Goal: Information Seeking & Learning: Learn about a topic

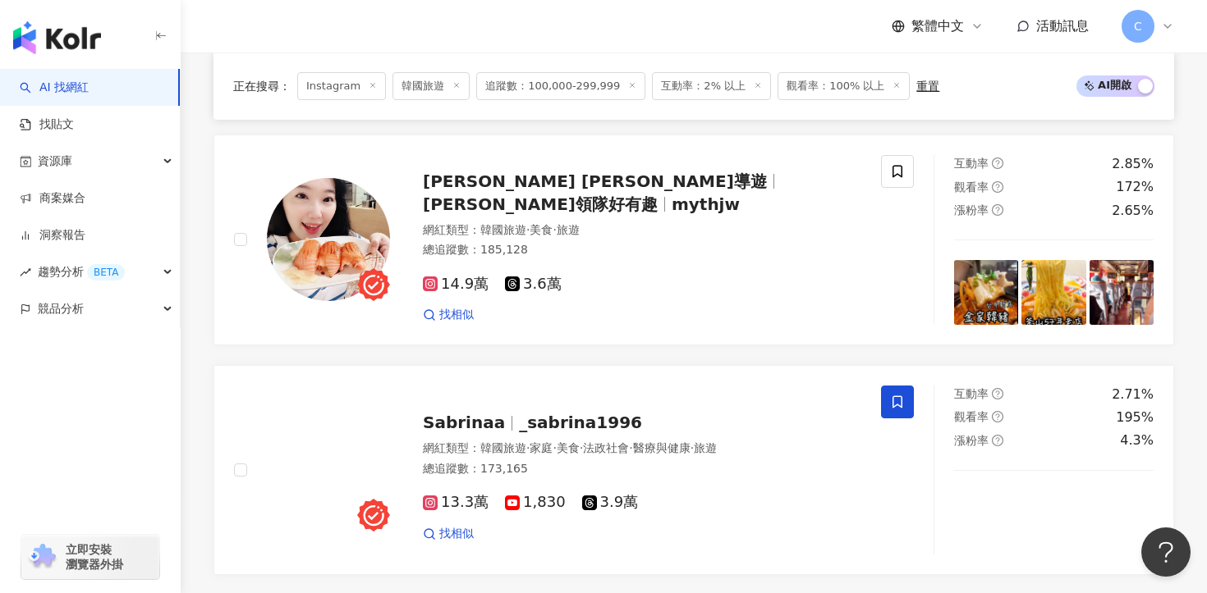
scroll to position [2868, 0]
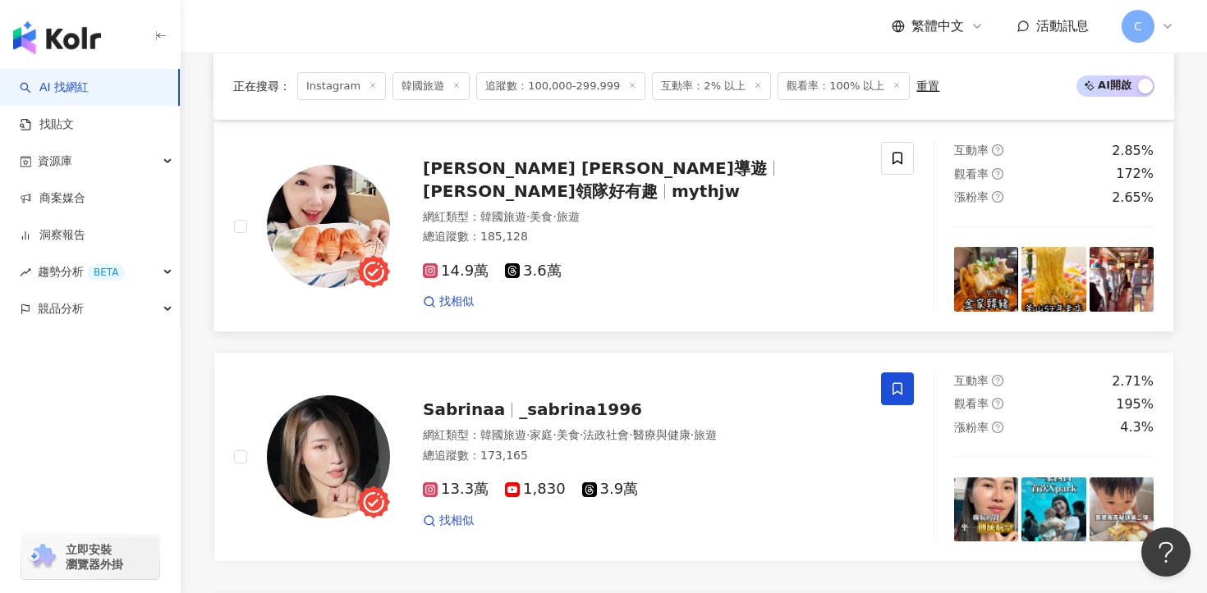
click at [563, 183] on span "瑪西領隊好有趣" at bounding box center [540, 191] width 235 height 20
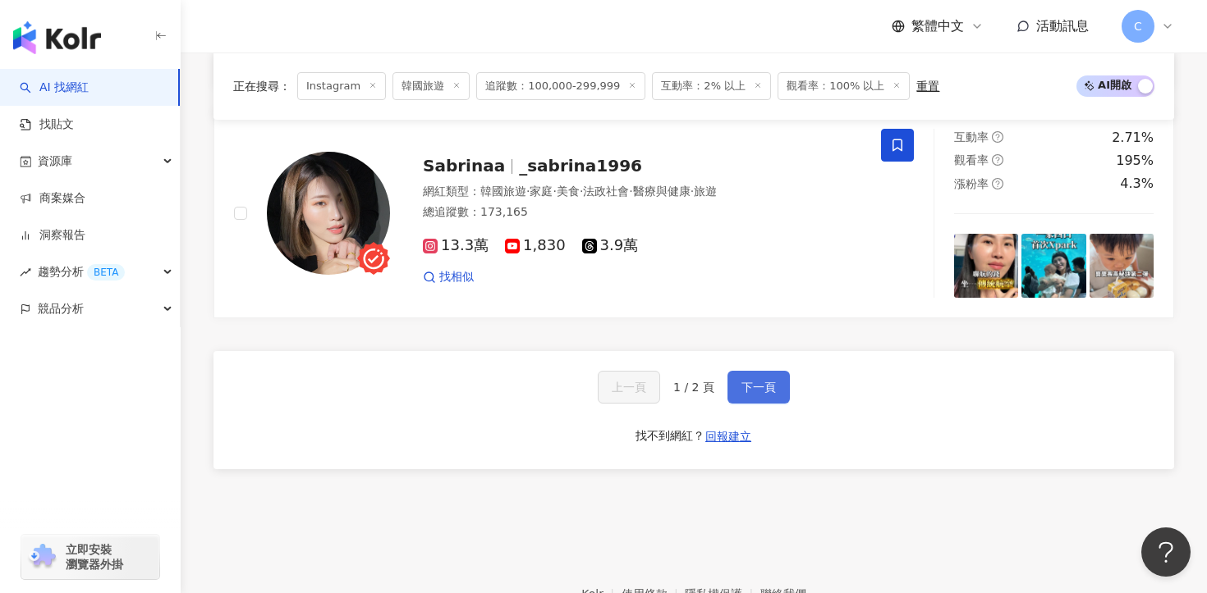
click at [743, 392] on span "下一頁" at bounding box center [758, 387] width 34 height 13
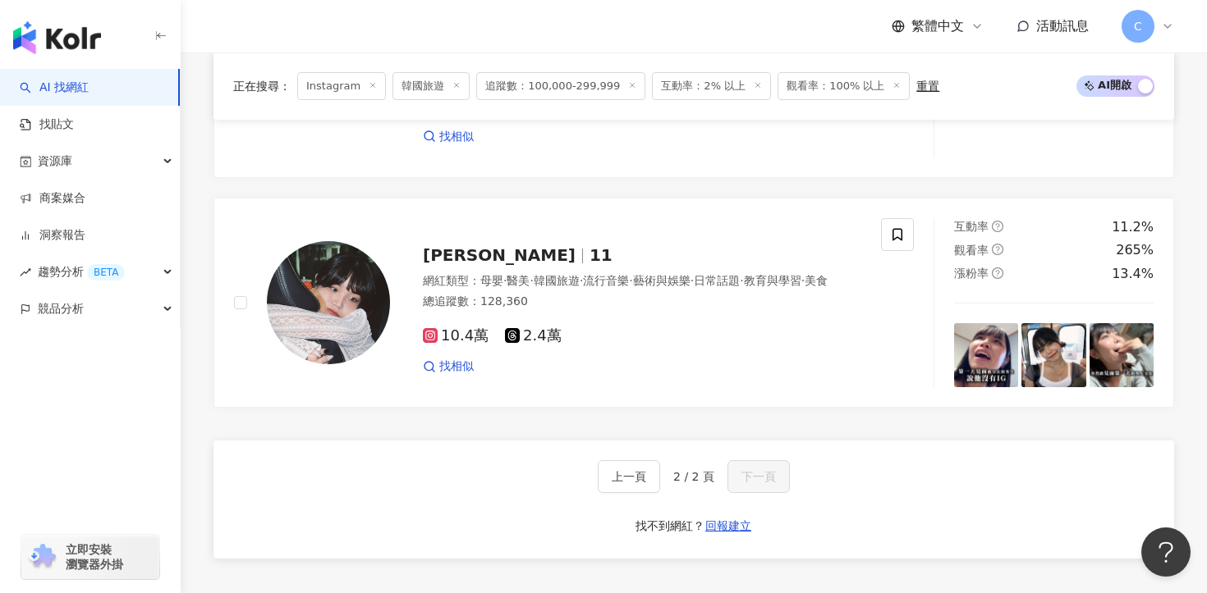
scroll to position [1408, 0]
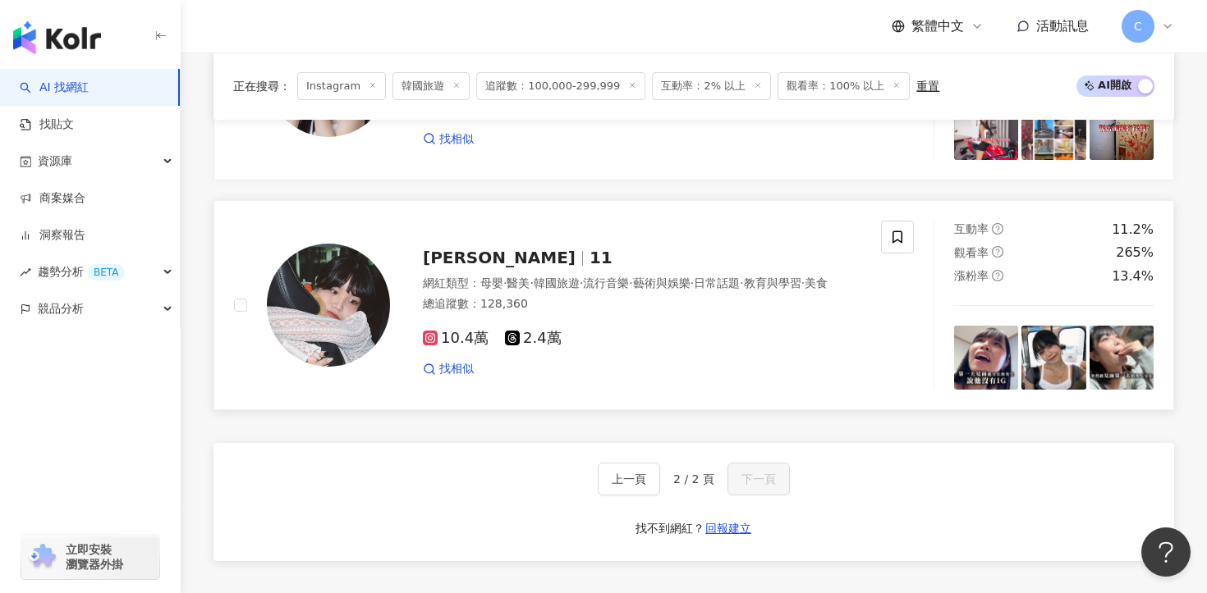
click at [469, 335] on div "10.4萬 2.4萬 找相似" at bounding box center [642, 347] width 438 height 61
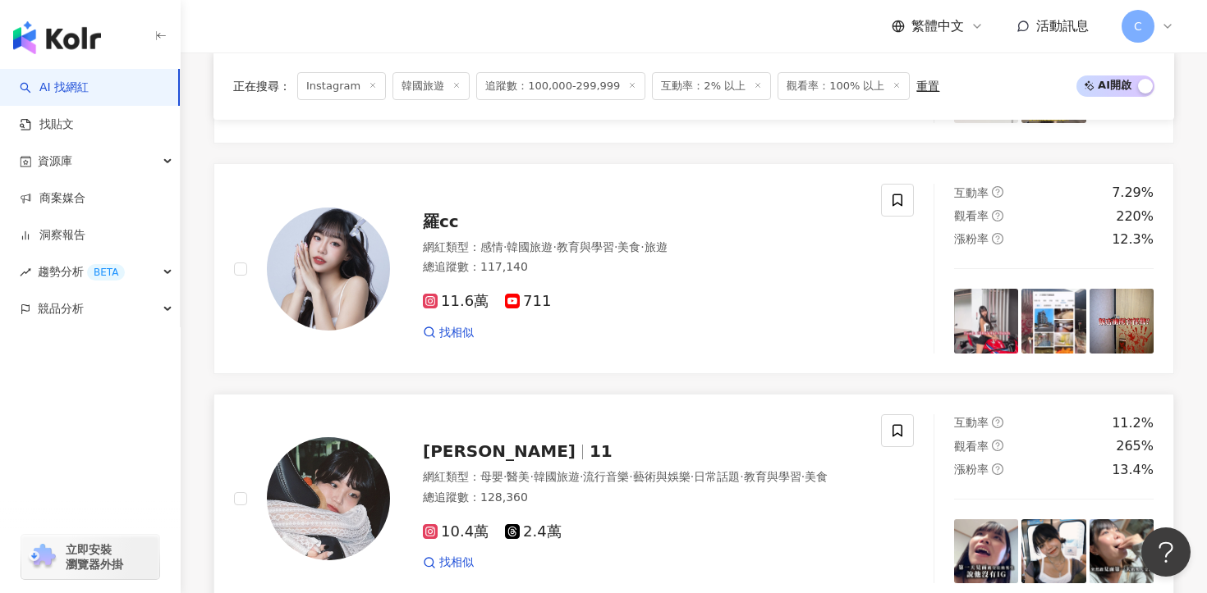
scroll to position [1193, 0]
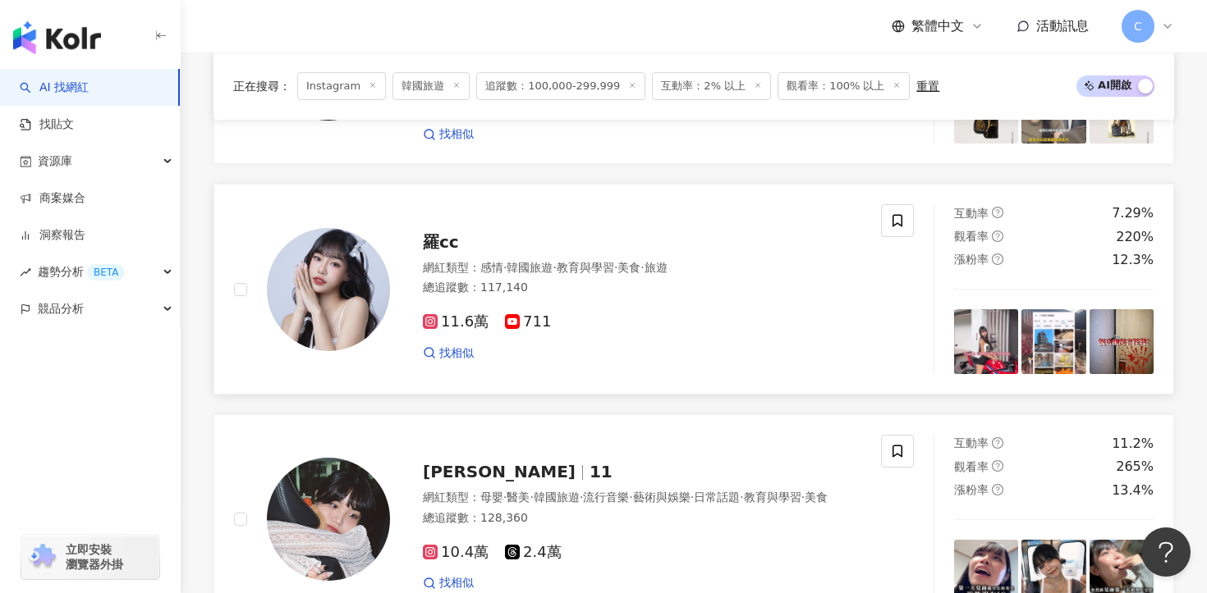
click at [440, 234] on span "羅cc" at bounding box center [441, 242] width 36 height 20
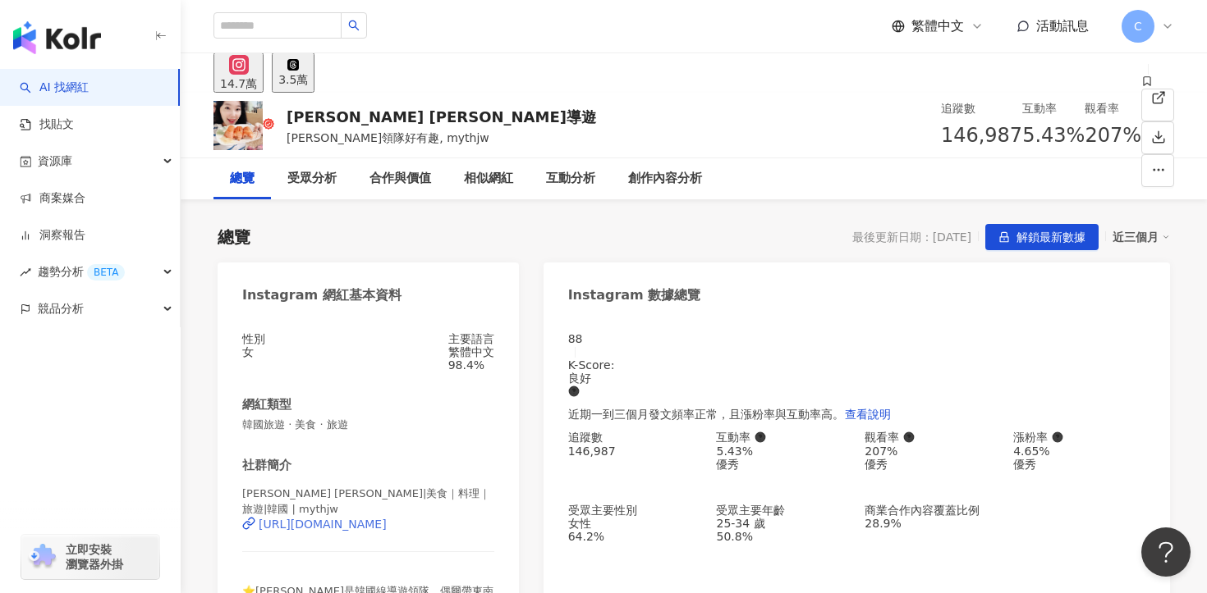
click at [387, 518] on div "https://www.instagram.com/mythjw/" at bounding box center [323, 524] width 128 height 13
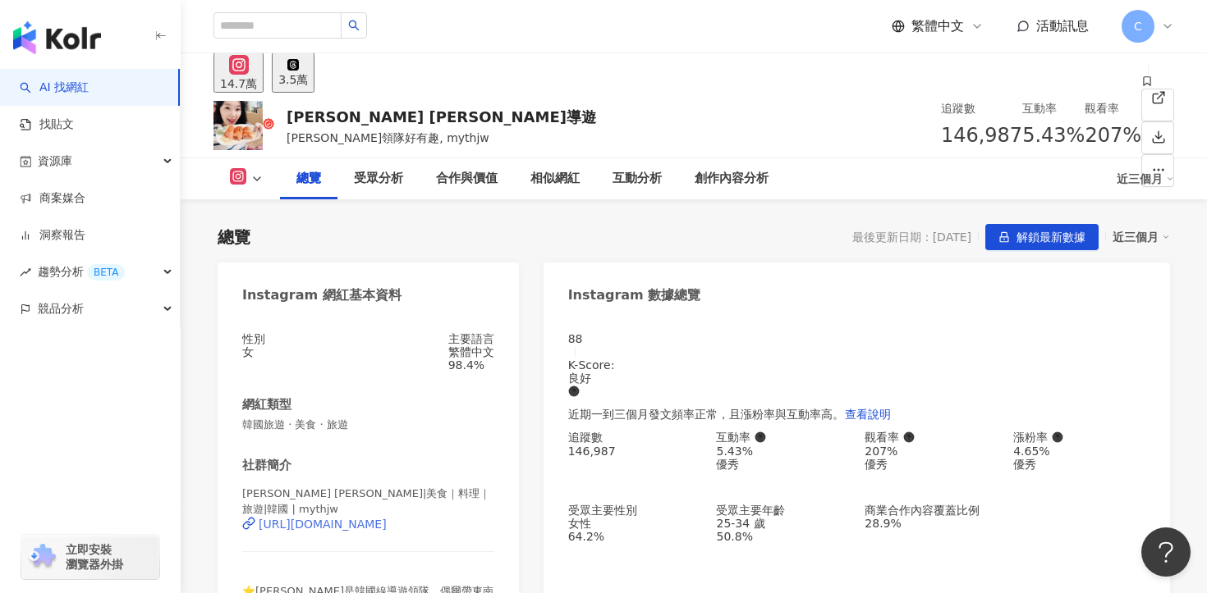
scroll to position [83, 0]
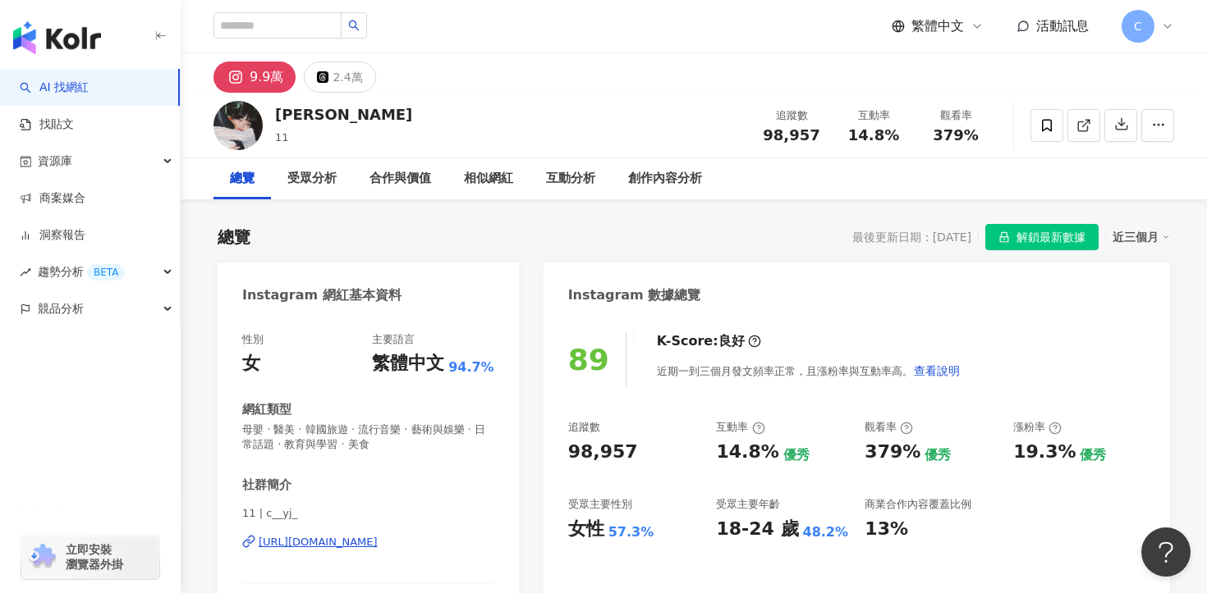
scroll to position [117, 0]
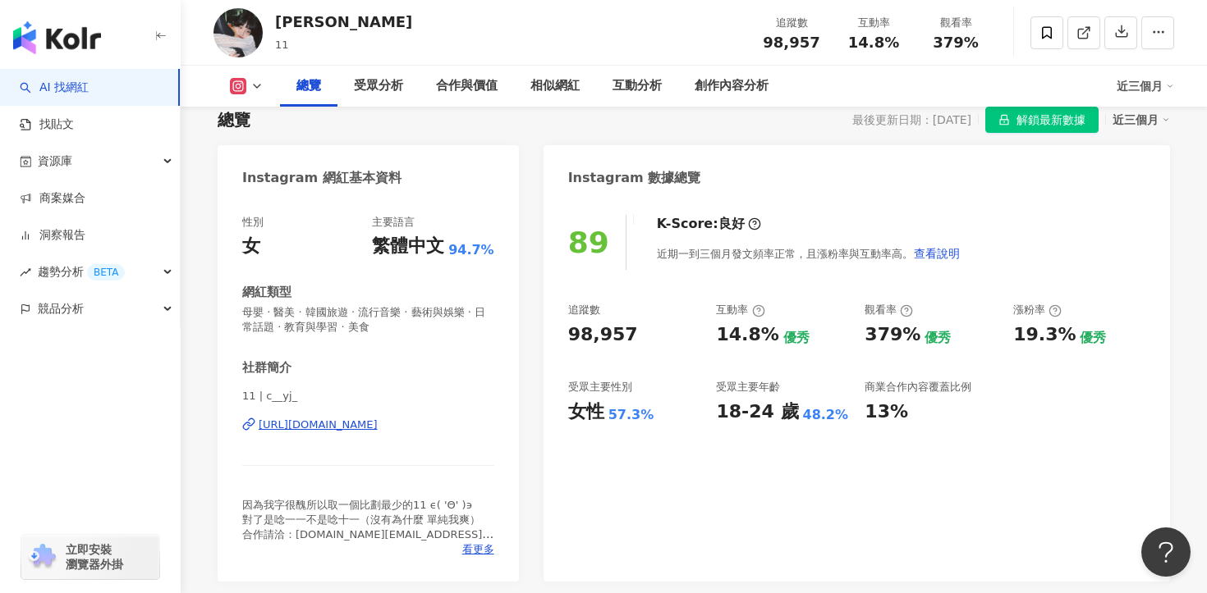
click at [416, 433] on div "11 | c__yj_ [URL][DOMAIN_NAME]" at bounding box center [368, 437] width 252 height 96
click at [378, 426] on div "[URL][DOMAIN_NAME]" at bounding box center [318, 425] width 119 height 15
click at [734, 82] on div "創作內容分析" at bounding box center [731, 86] width 74 height 20
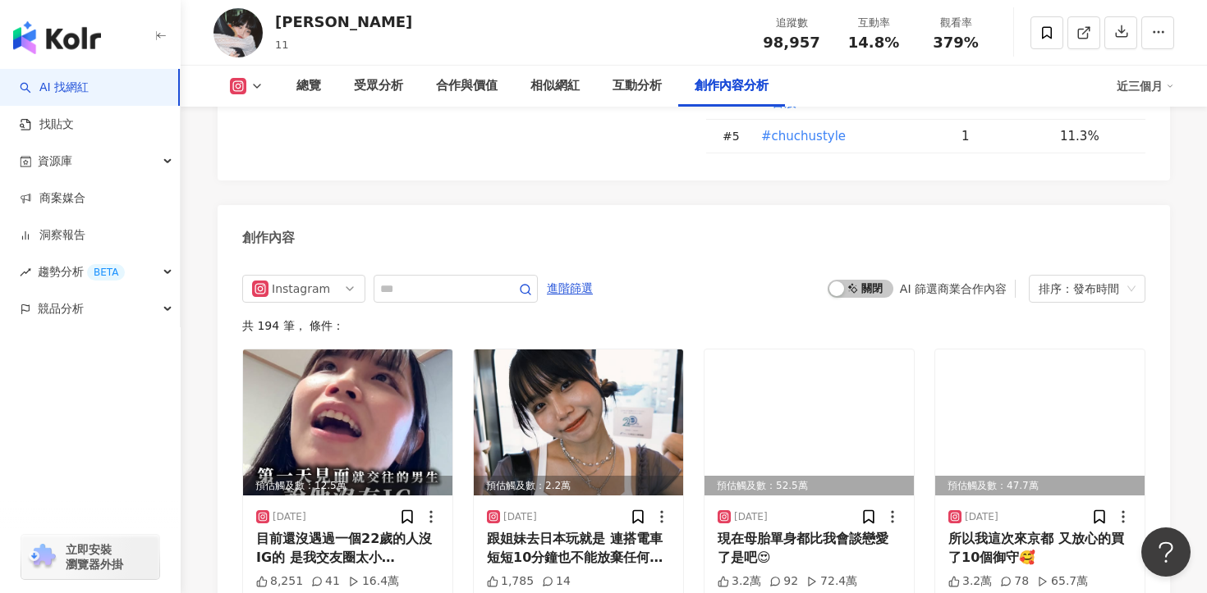
scroll to position [4890, 0]
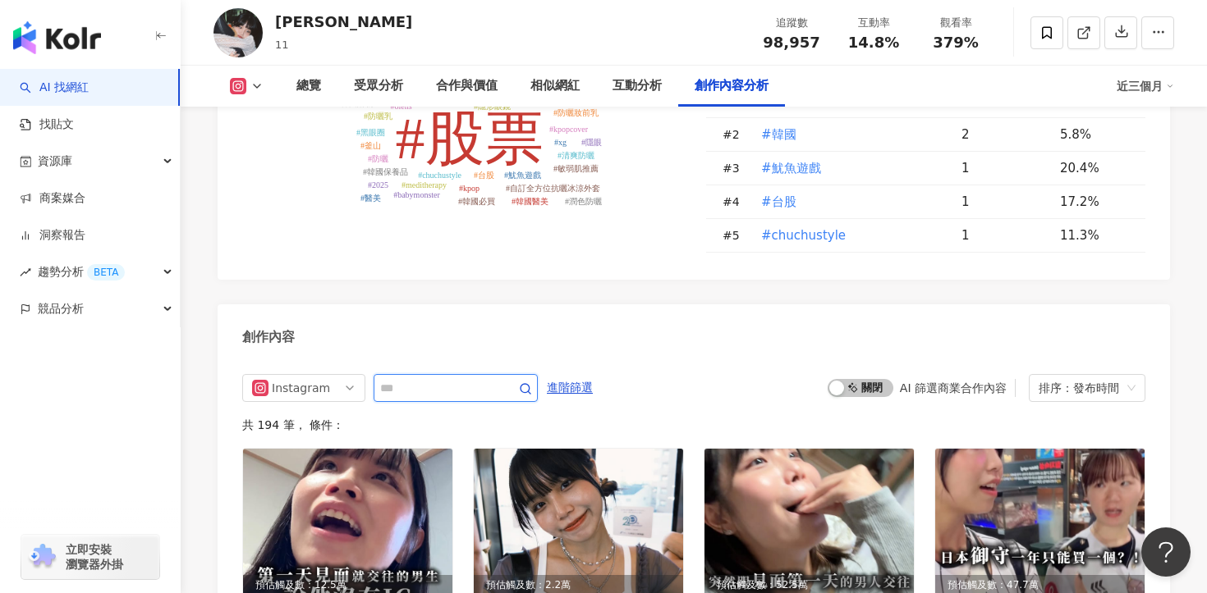
click at [463, 378] on input "text" at bounding box center [437, 388] width 115 height 20
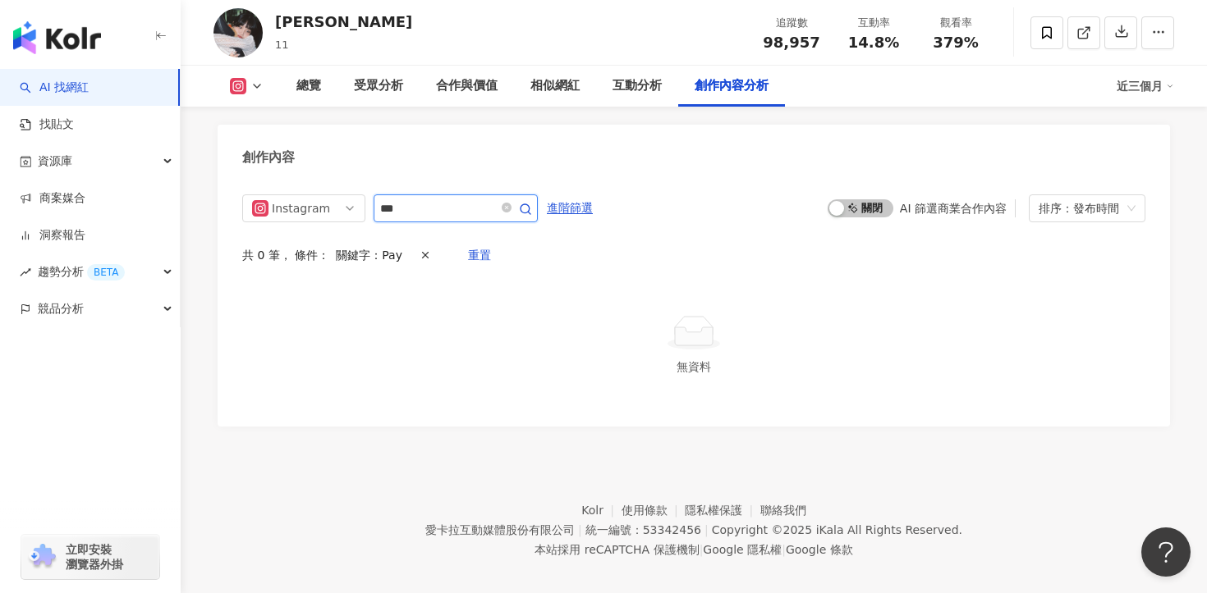
scroll to position [5062, 0]
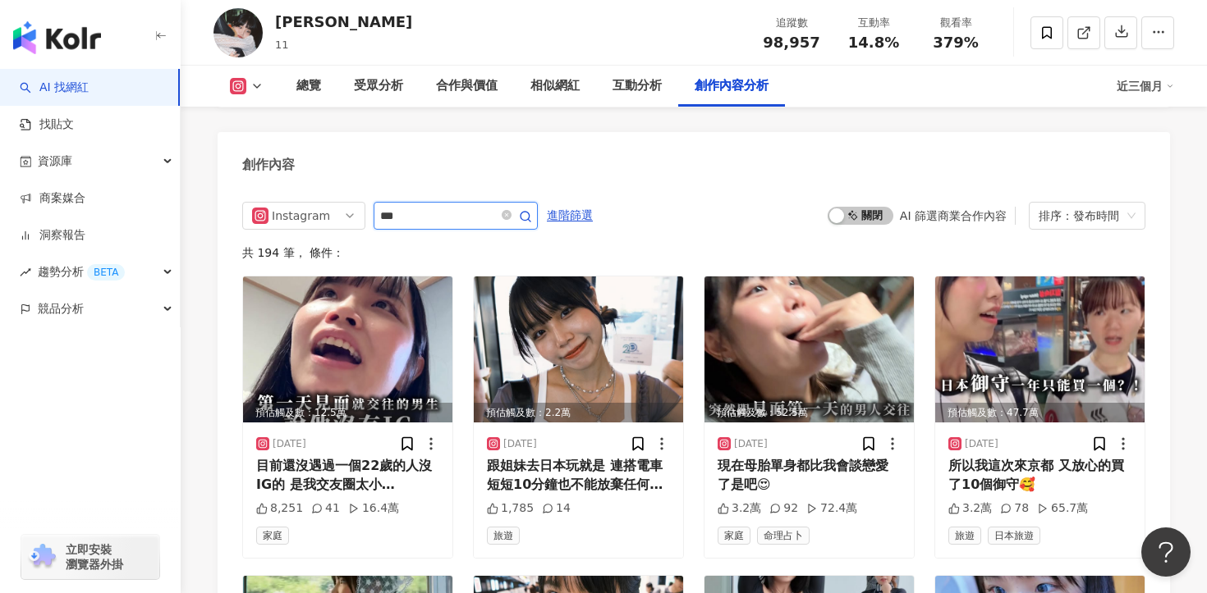
scroll to position [5069, 0]
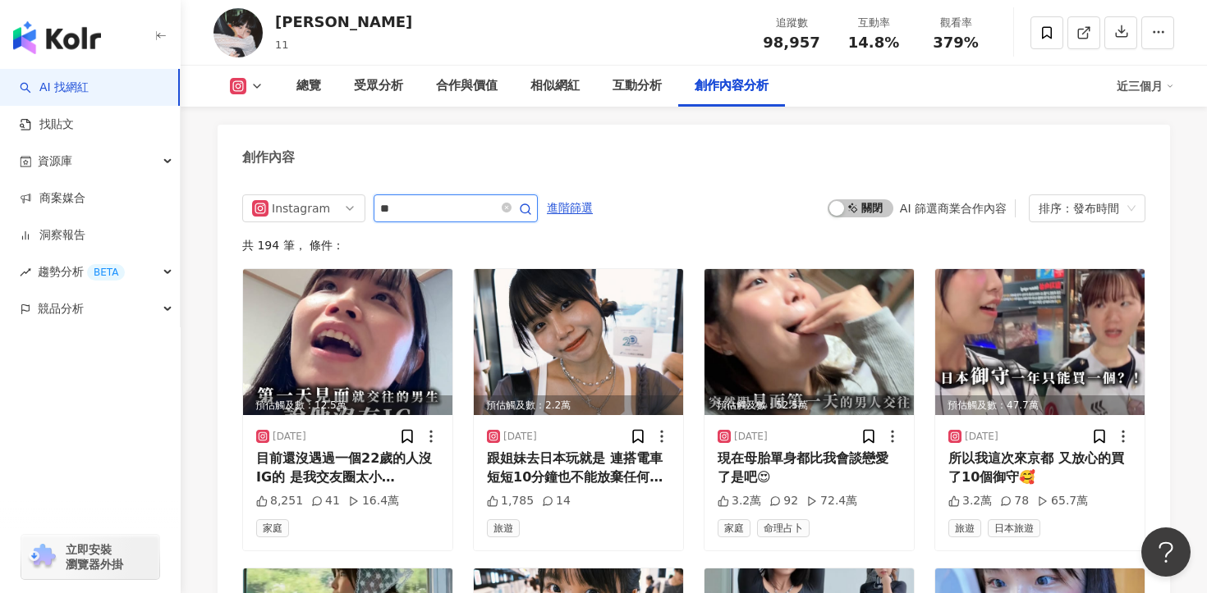
type input "*"
type input "**"
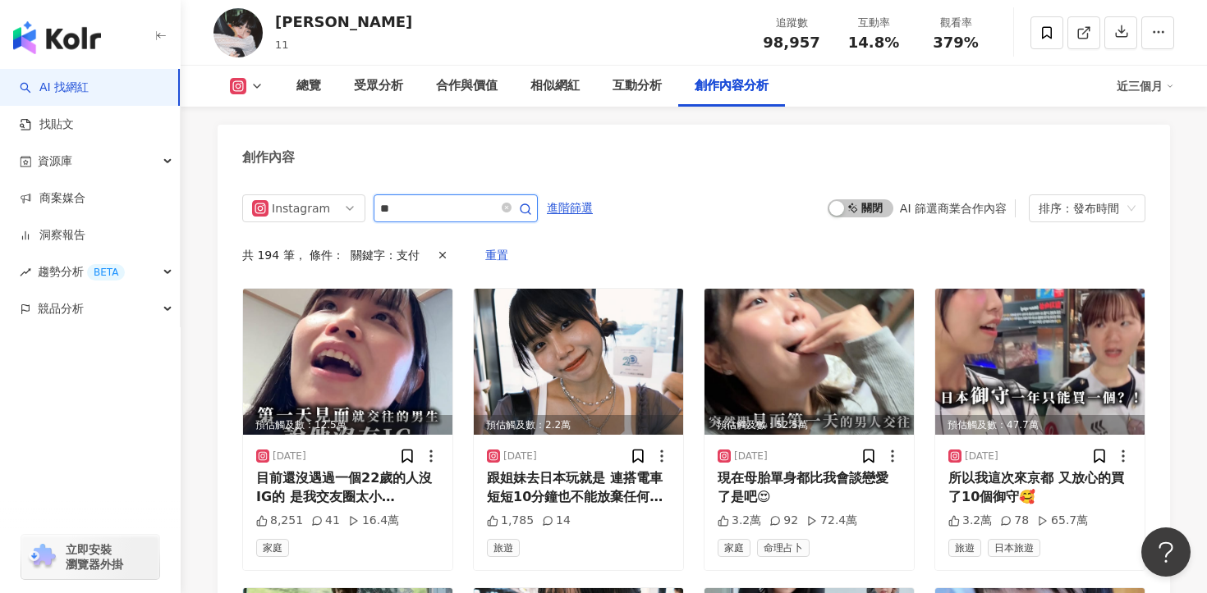
scroll to position [5062, 0]
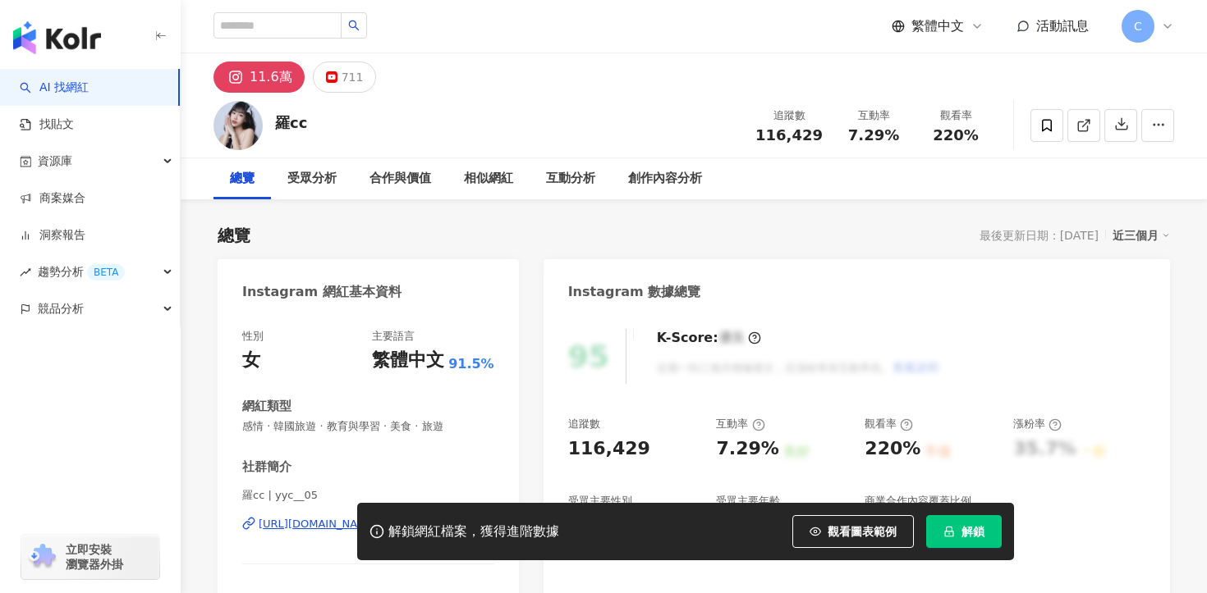
scroll to position [282, 0]
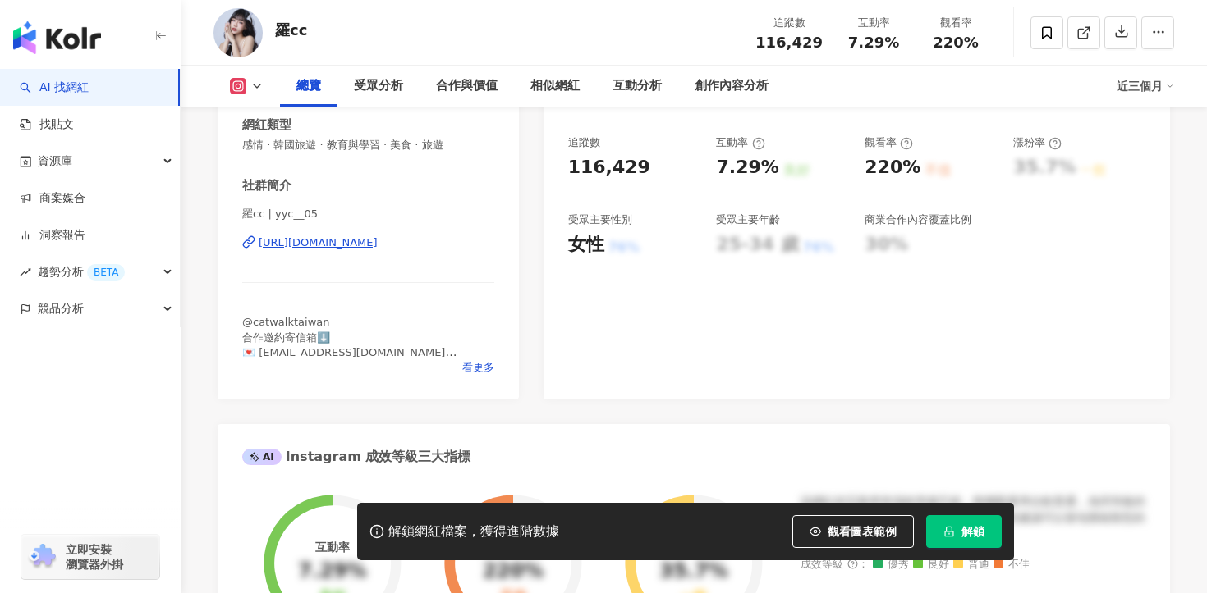
click at [398, 251] on div "羅cc | yyc__05 https://www.instagram.com/yyc__05/" at bounding box center [368, 255] width 252 height 96
click at [378, 241] on div "https://www.instagram.com/yyc__05/" at bounding box center [318, 243] width 119 height 15
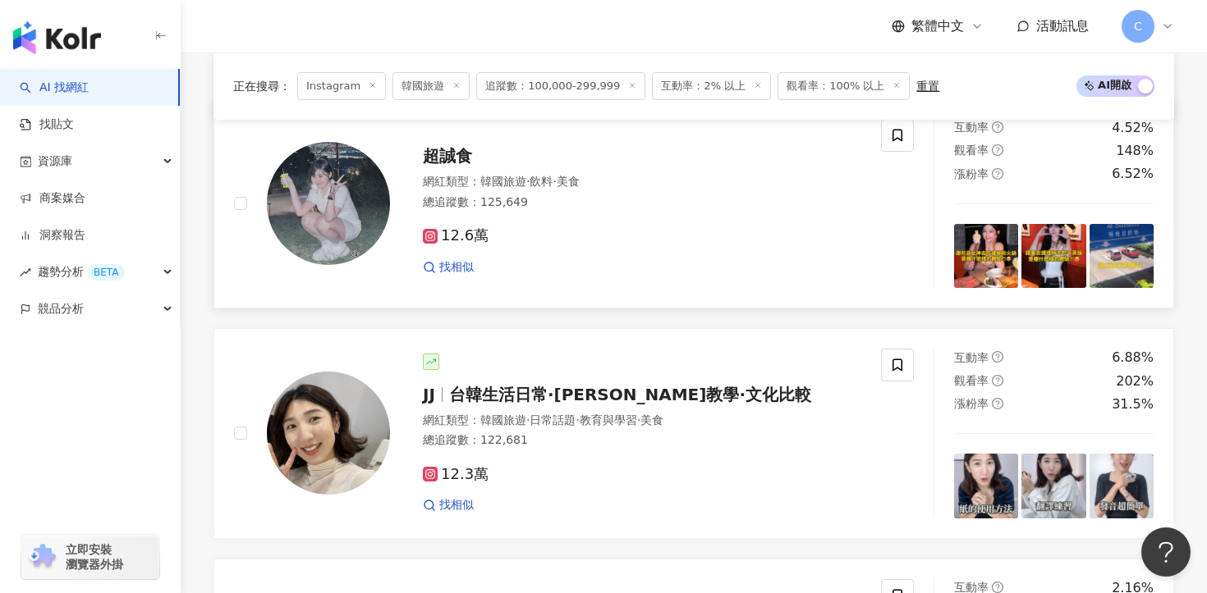
scroll to position [585, 0]
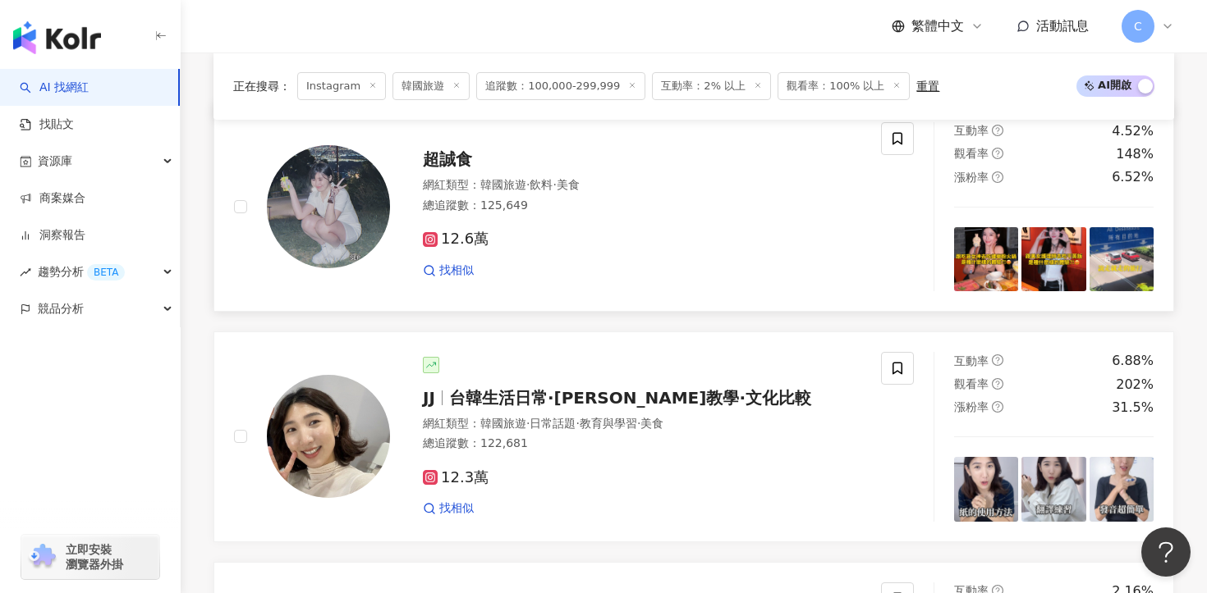
click at [455, 233] on span "12.6萬" at bounding box center [456, 239] width 66 height 17
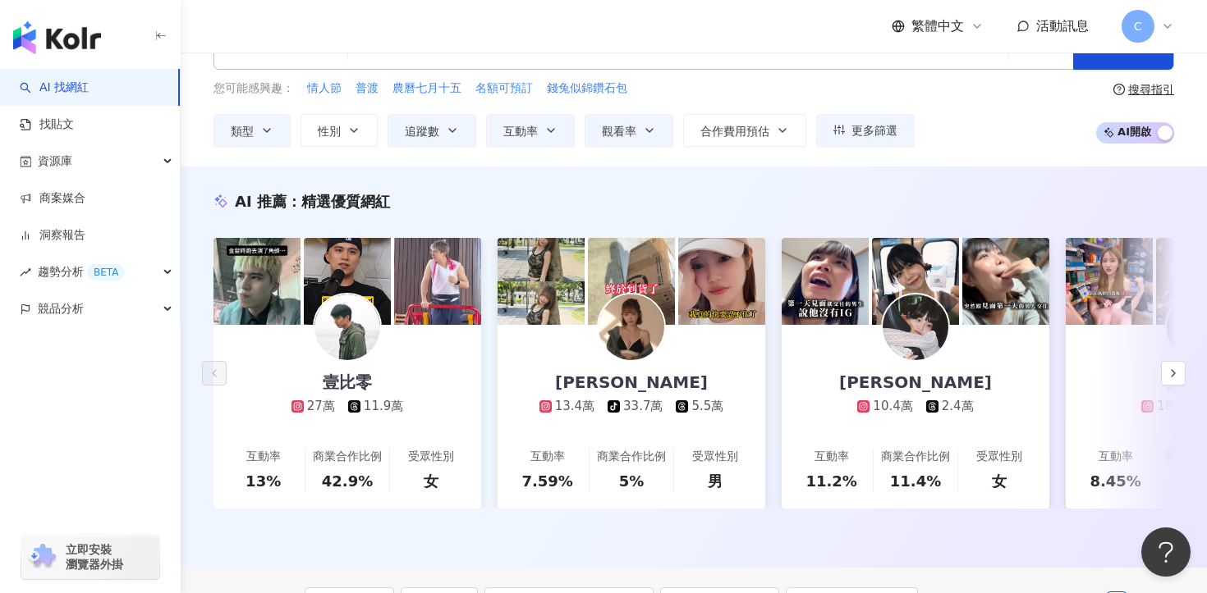
scroll to position [0, 0]
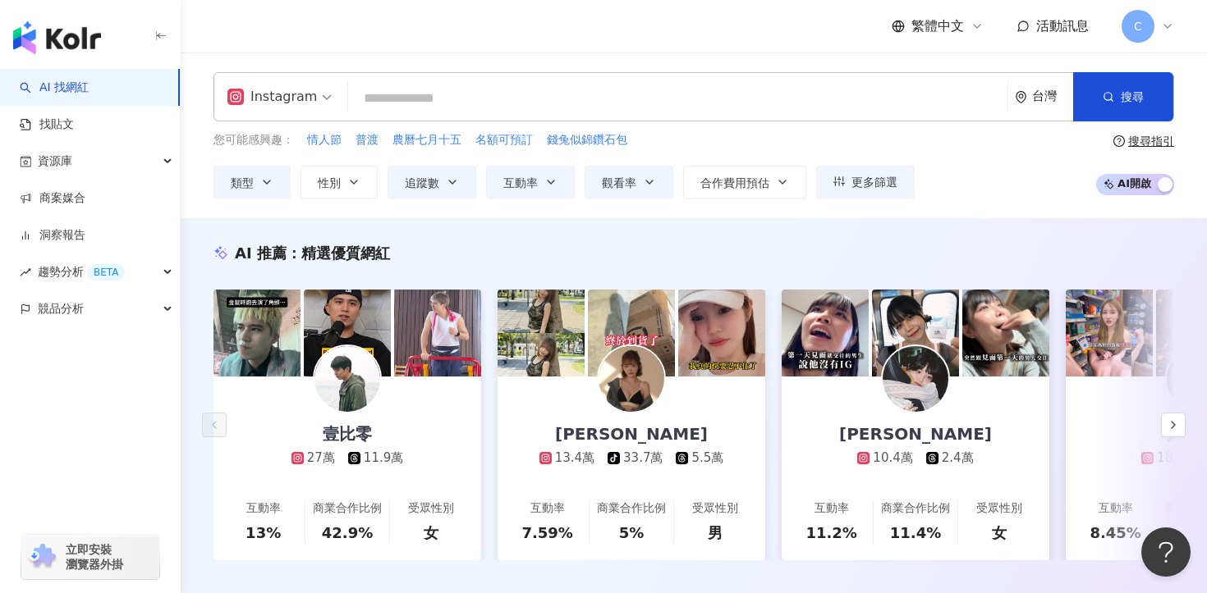
click at [450, 95] on input "search" at bounding box center [678, 98] width 646 height 31
paste input "**********"
type input "**********"
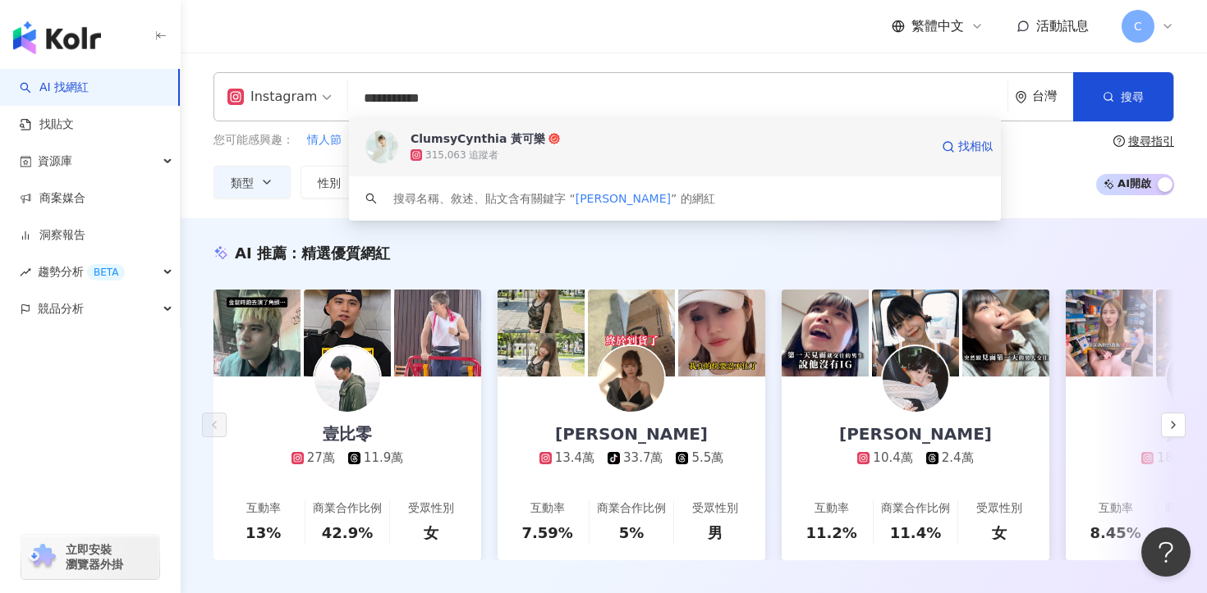
click at [616, 135] on span "ClumsyCynthia 黃可樂" at bounding box center [669, 139] width 519 height 16
